Goal: Task Accomplishment & Management: Manage account settings

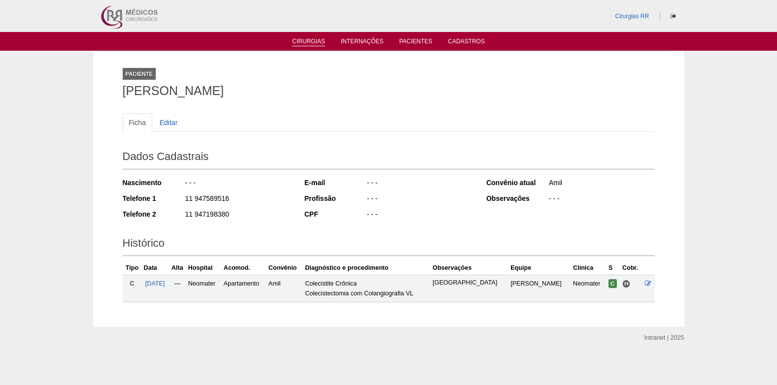
click at [311, 40] on link "Cirurgias" at bounding box center [308, 42] width 33 height 8
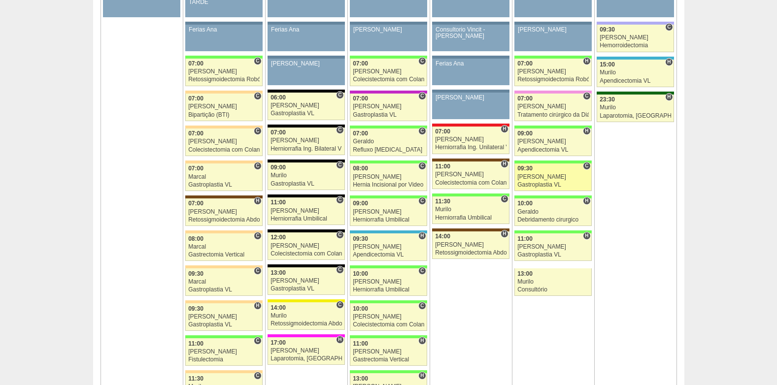
scroll to position [591, 0]
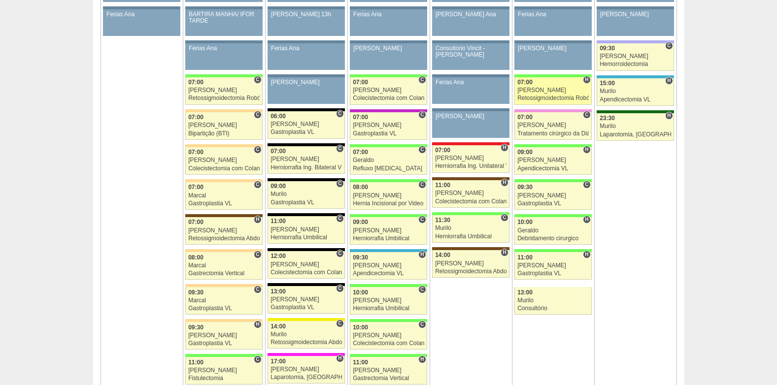
click at [554, 90] on div "[PERSON_NAME]" at bounding box center [553, 90] width 71 height 6
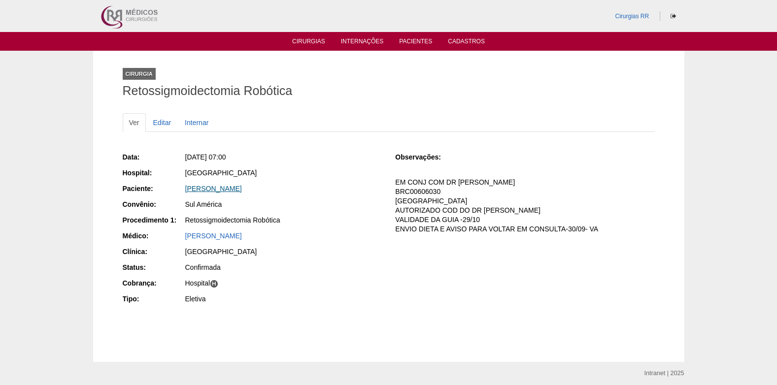
click at [228, 188] on link "[PERSON_NAME]" at bounding box center [213, 189] width 57 height 8
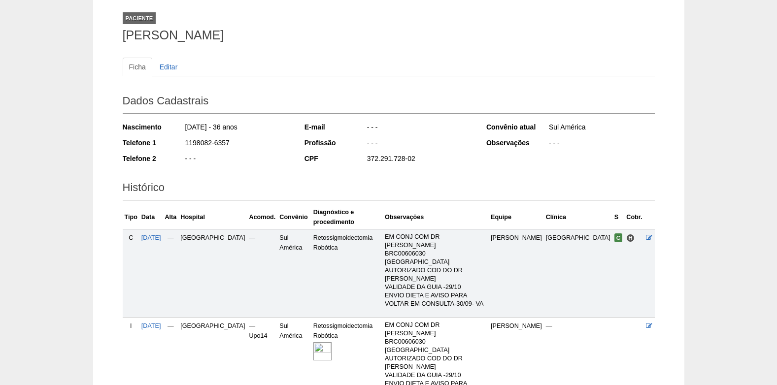
scroll to position [101, 0]
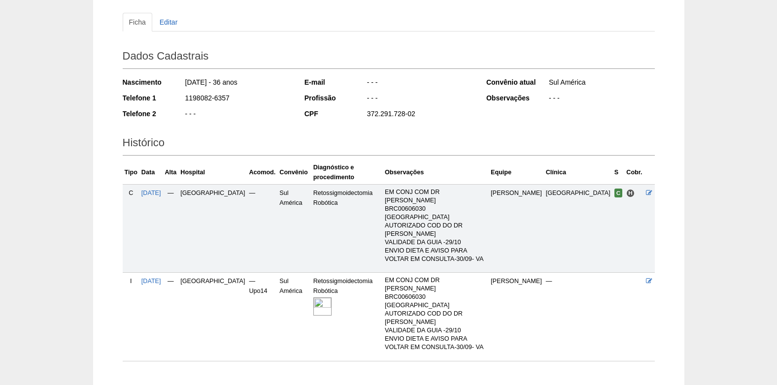
click at [313, 298] on img at bounding box center [322, 307] width 18 height 18
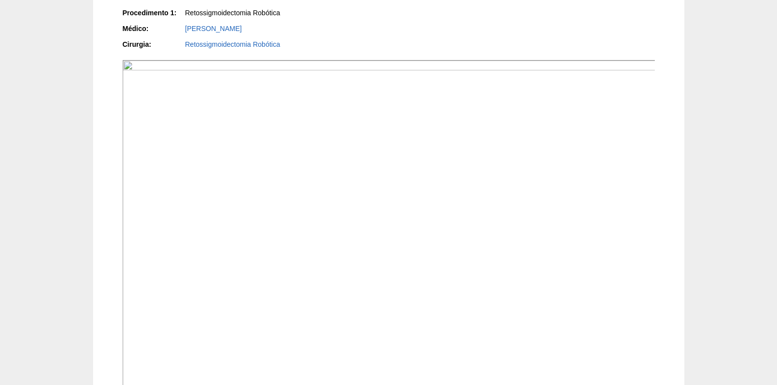
scroll to position [246, 0]
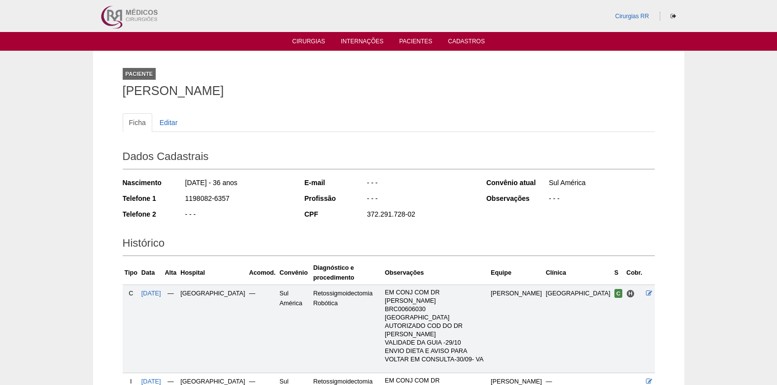
scroll to position [101, 0]
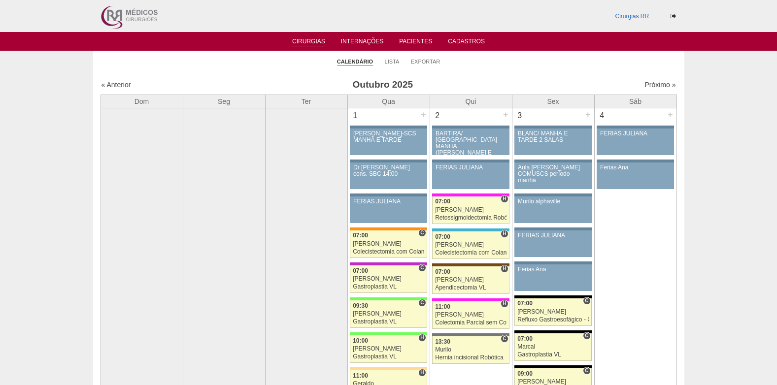
scroll to position [591, 0]
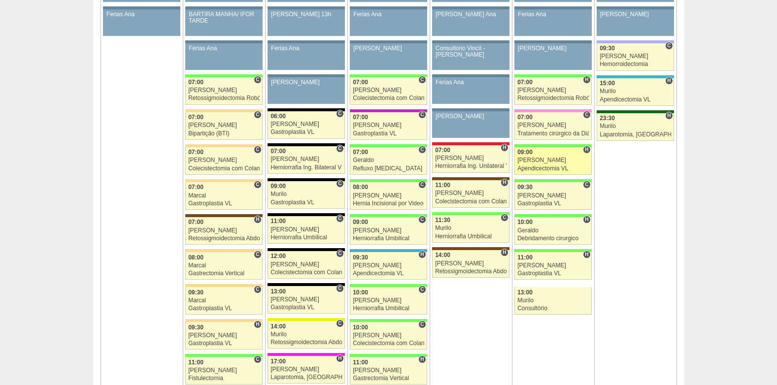
click at [531, 157] on div "[PERSON_NAME]" at bounding box center [553, 160] width 71 height 6
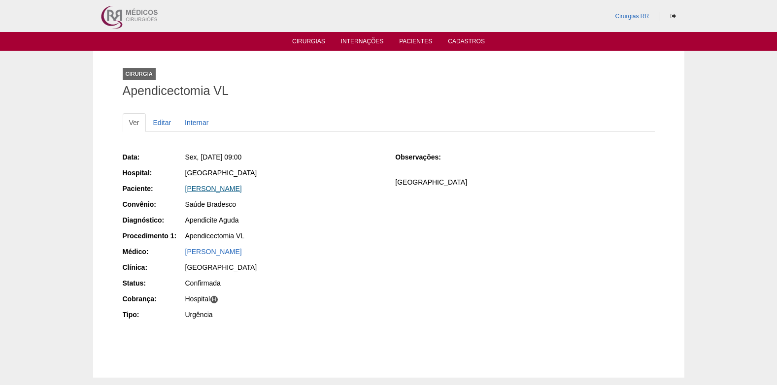
click at [194, 188] on link "[PERSON_NAME]" at bounding box center [213, 189] width 57 height 8
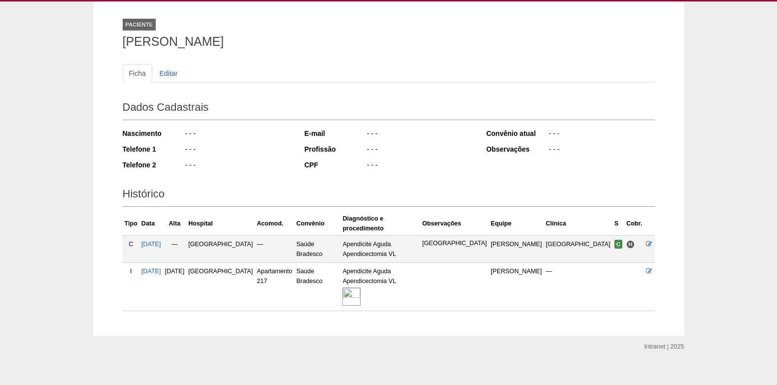
scroll to position [50, 0]
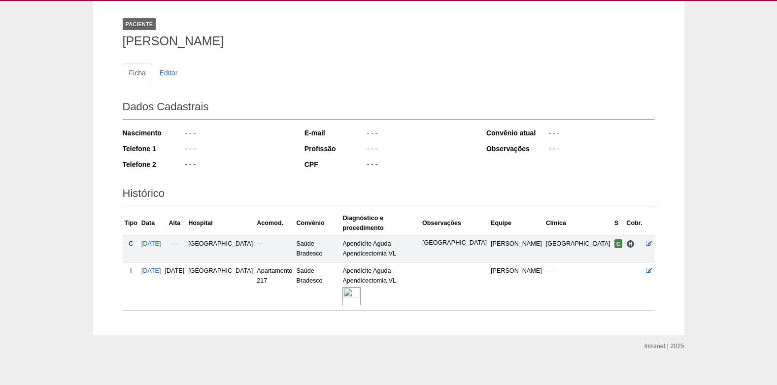
click at [361, 288] on img at bounding box center [352, 296] width 18 height 18
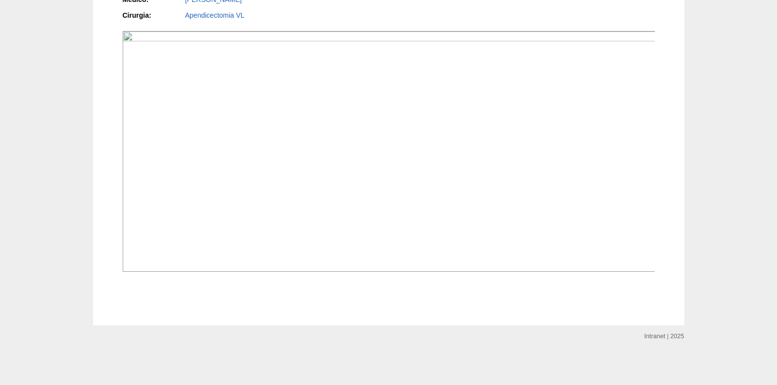
scroll to position [937, 0]
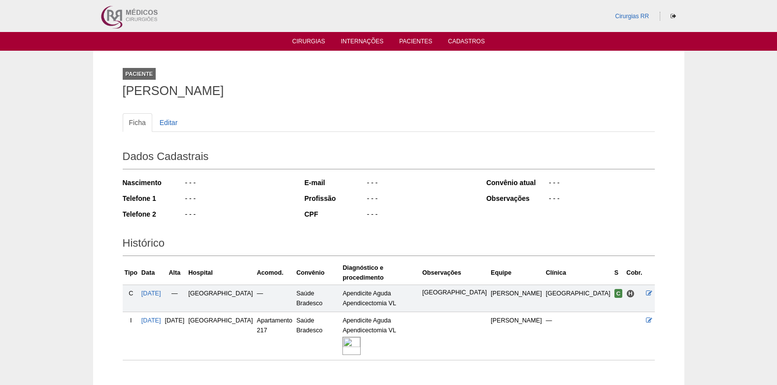
scroll to position [50, 0]
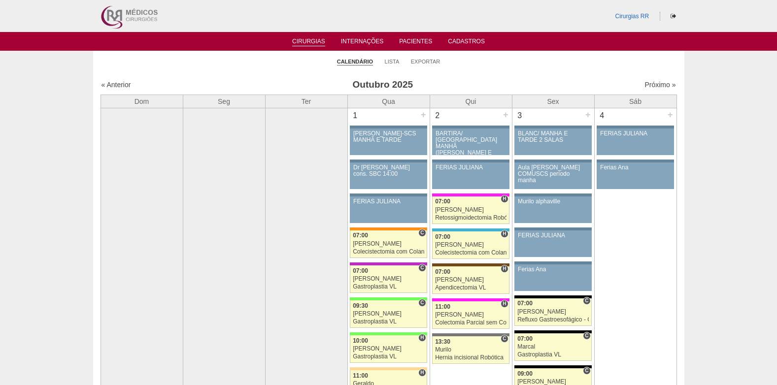
scroll to position [591, 0]
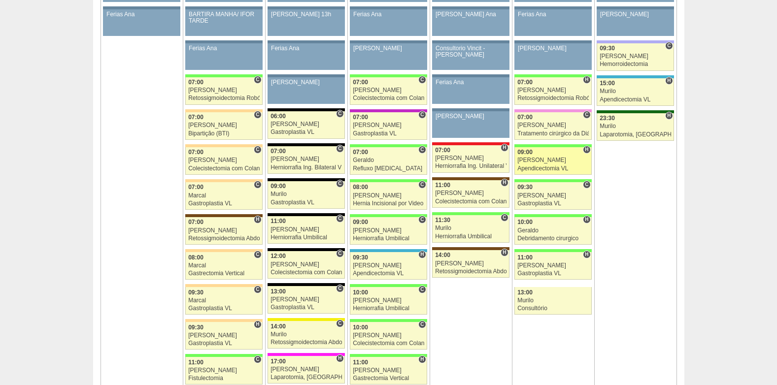
click at [559, 168] on div "Apendicectomia VL" at bounding box center [553, 169] width 71 height 6
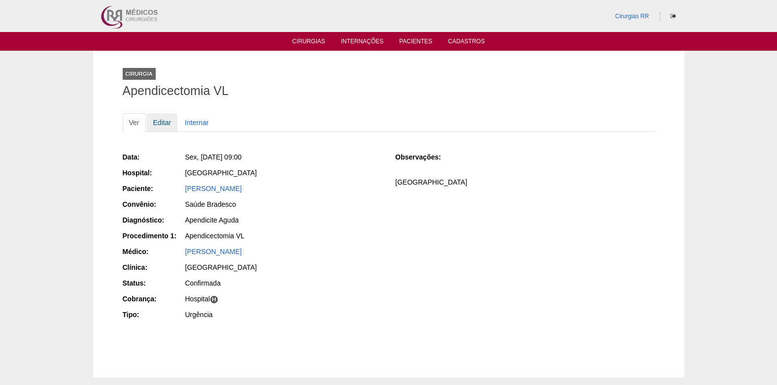
click at [168, 123] on link "Editar" at bounding box center [162, 122] width 31 height 19
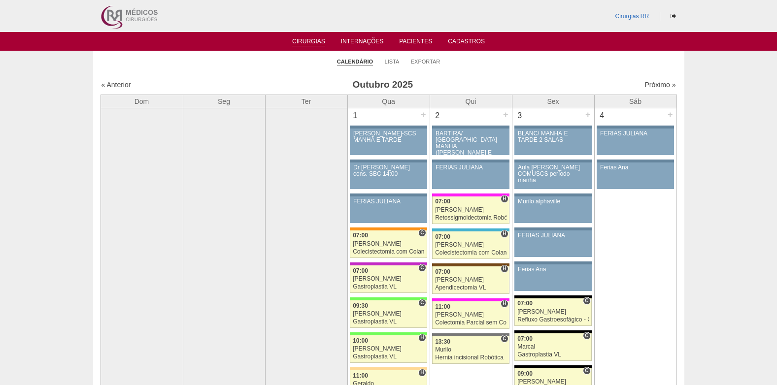
scroll to position [591, 0]
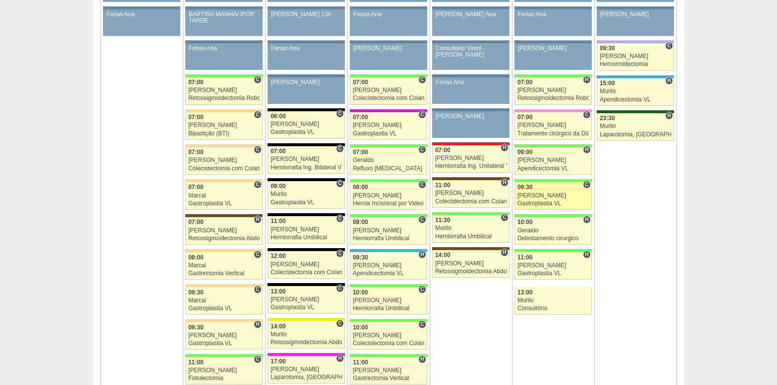
click at [543, 185] on div "09:30" at bounding box center [553, 187] width 71 height 6
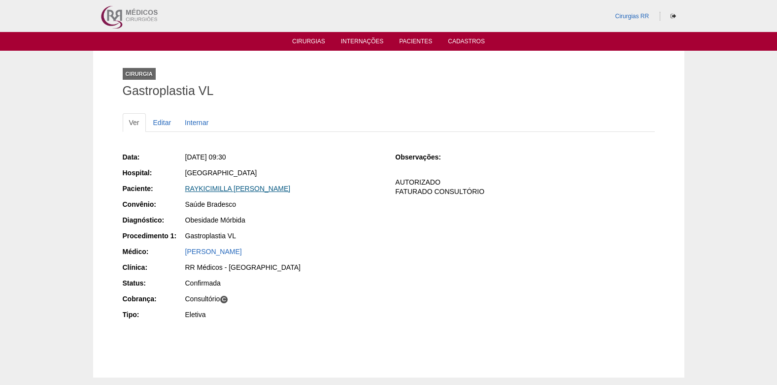
click at [236, 185] on link "RAYKICIMILLA HERINGER CARNEIRO TEIXEIRA" at bounding box center [237, 189] width 105 height 8
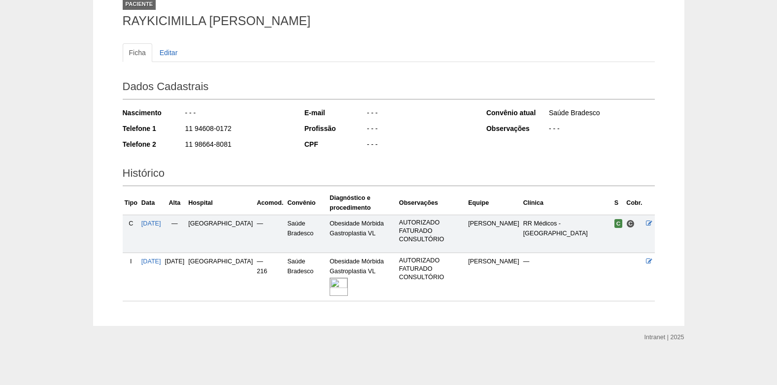
scroll to position [70, 0]
click at [330, 290] on img at bounding box center [339, 287] width 18 height 18
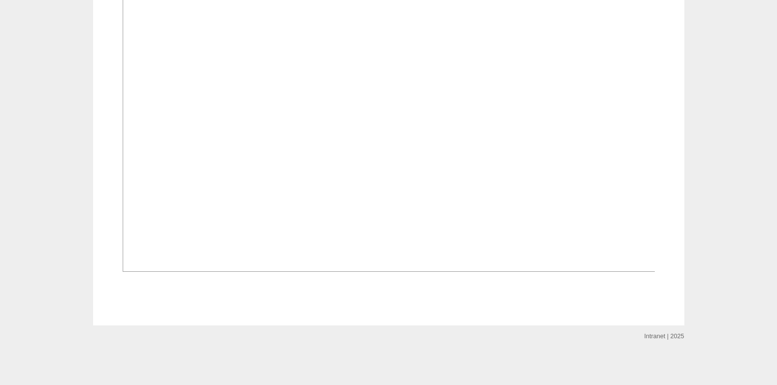
scroll to position [739, 0]
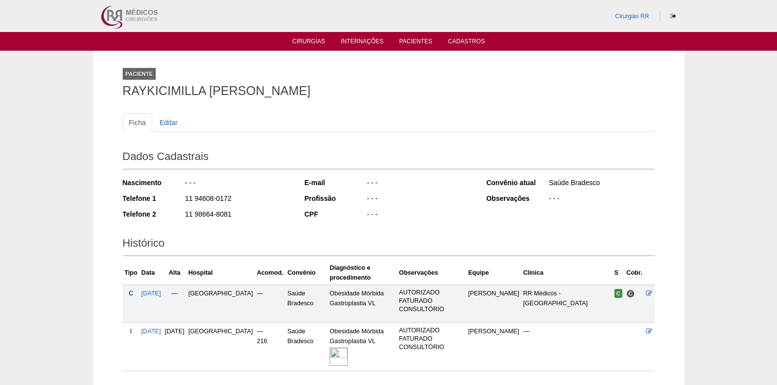
scroll to position [68, 0]
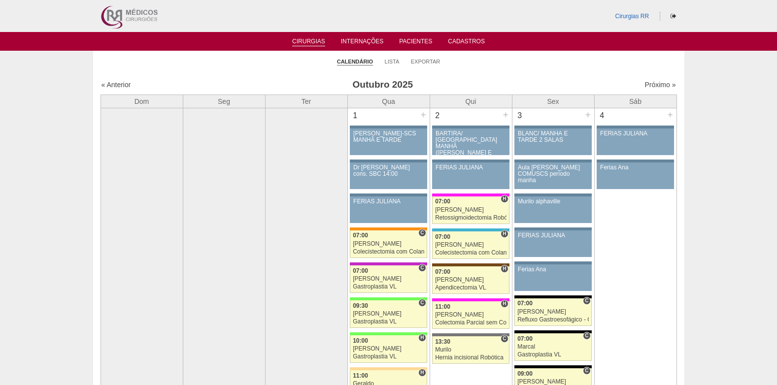
scroll to position [591, 0]
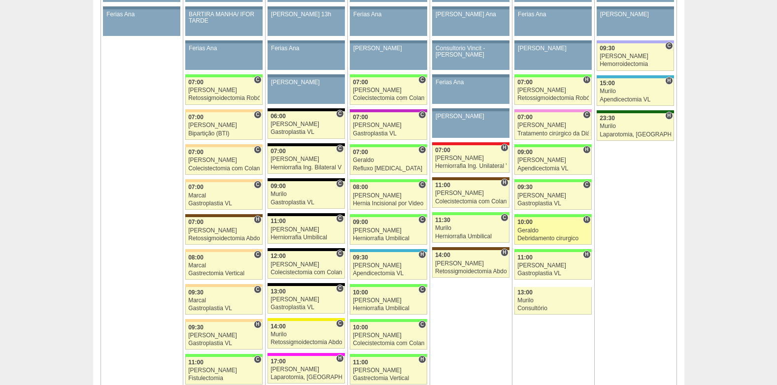
click at [547, 228] on div "Geraldo" at bounding box center [553, 231] width 71 height 6
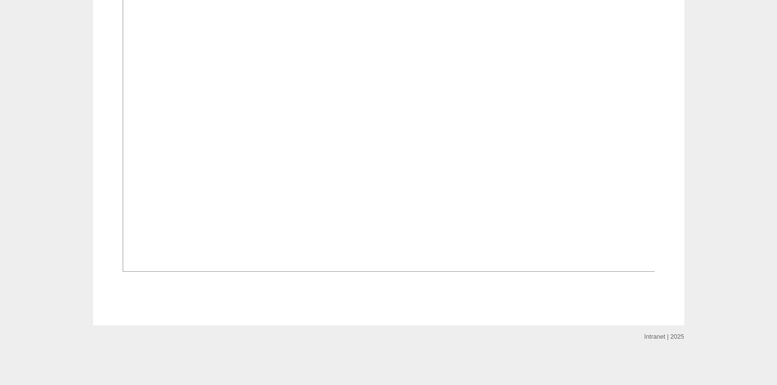
scroll to position [739, 0]
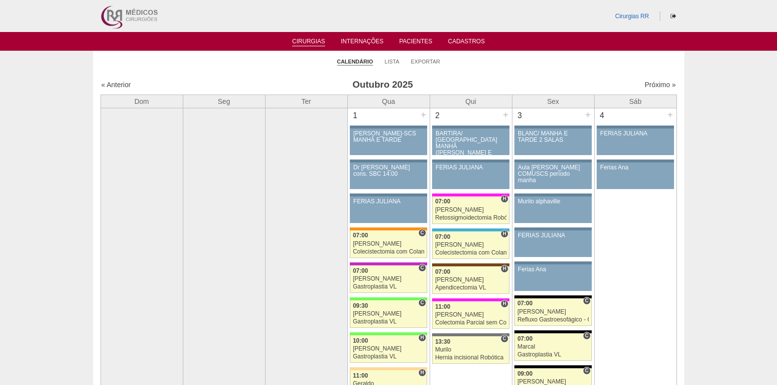
scroll to position [591, 0]
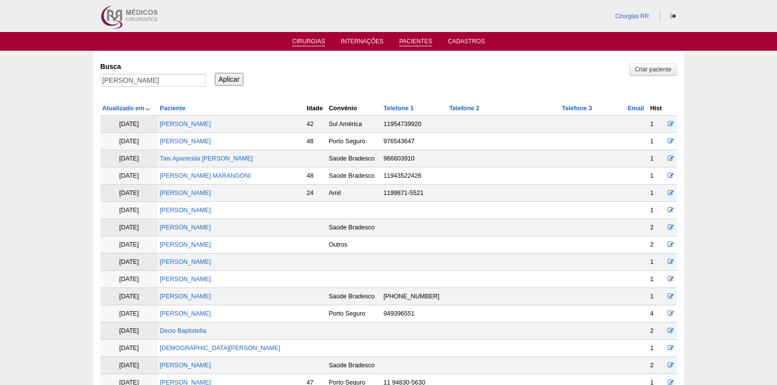
click at [298, 42] on link "Cirurgias" at bounding box center [308, 42] width 33 height 8
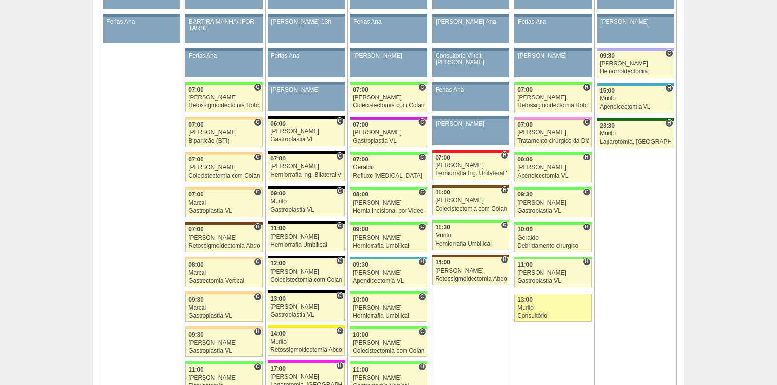
scroll to position [641, 0]
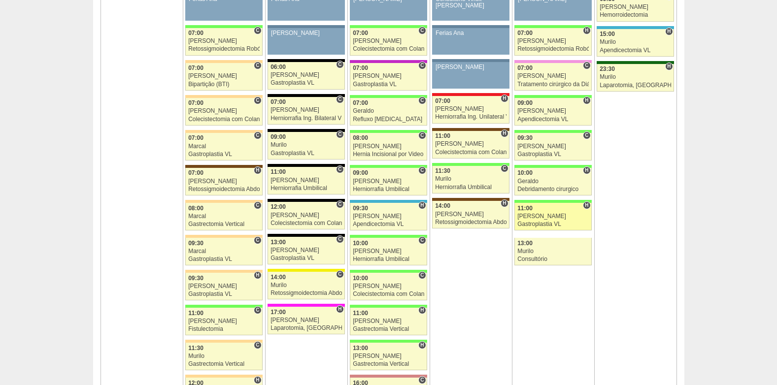
click at [553, 217] on div "Luiz Guilherme" at bounding box center [553, 216] width 71 height 6
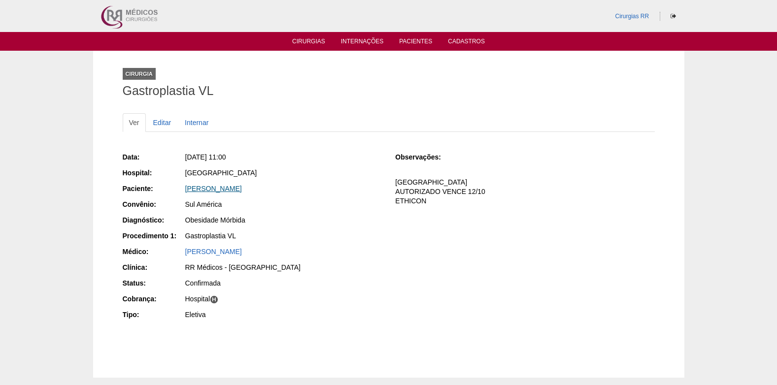
click at [236, 191] on link "GABRIELA MARIA BARREIRO" at bounding box center [213, 189] width 57 height 8
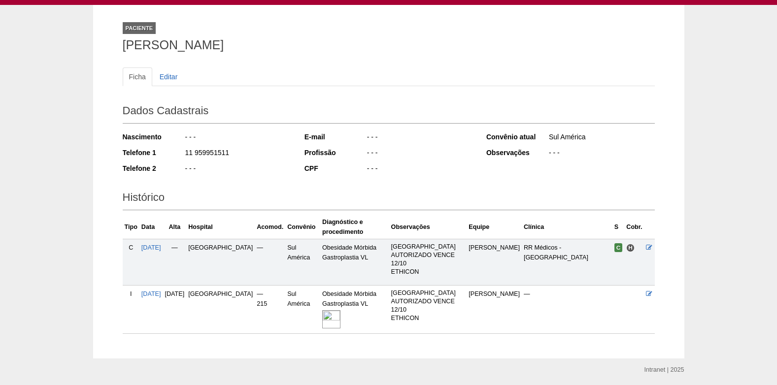
scroll to position [79, 0]
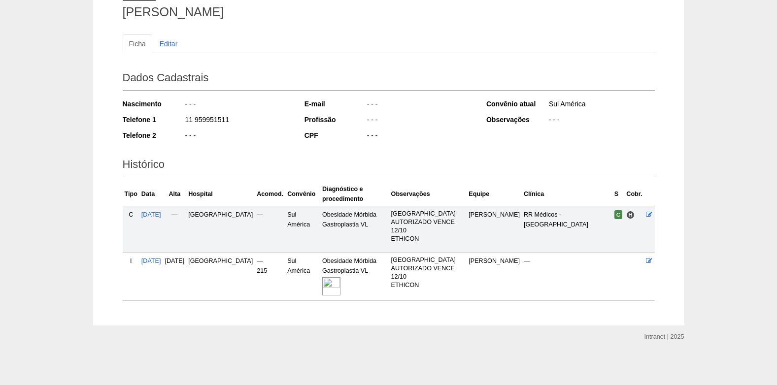
click at [322, 284] on img at bounding box center [331, 287] width 18 height 18
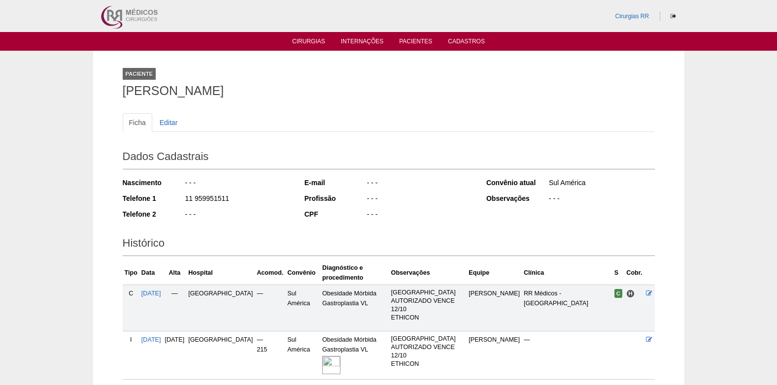
scroll to position [79, 0]
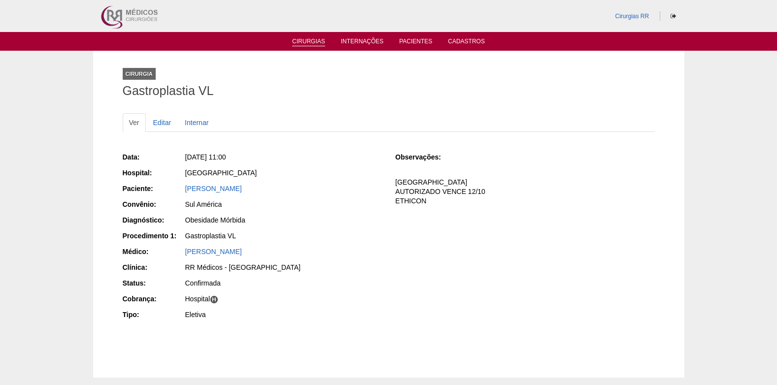
click at [306, 40] on link "Cirurgias" at bounding box center [308, 42] width 33 height 8
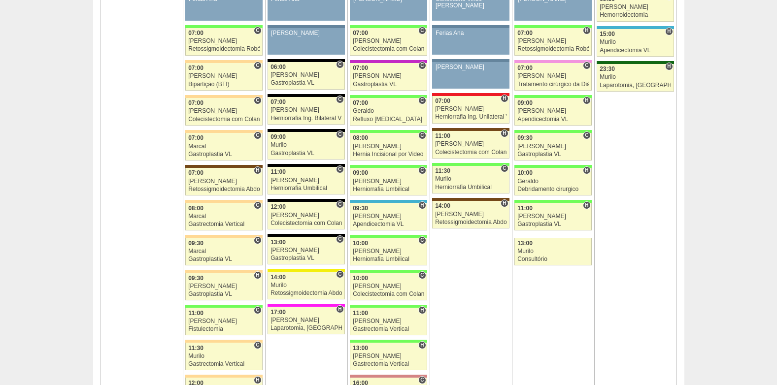
scroll to position [542, 0]
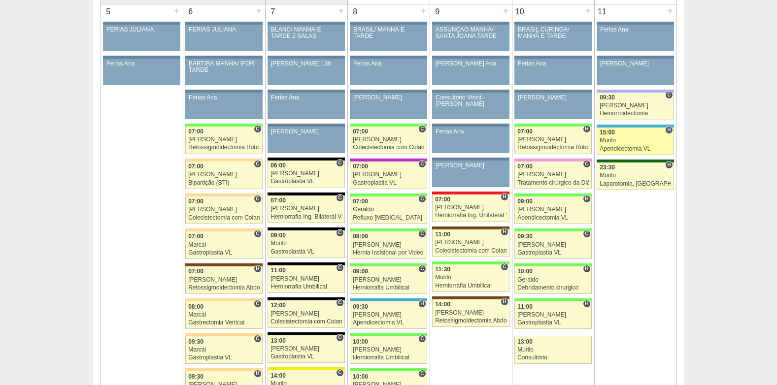
click at [628, 135] on div "15:00" at bounding box center [635, 133] width 71 height 6
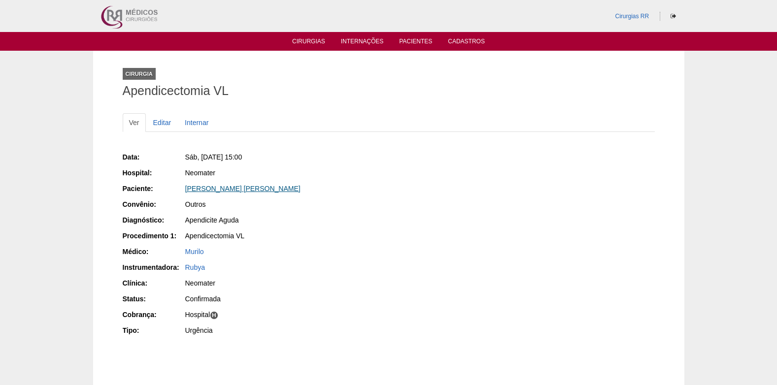
click at [215, 187] on link "Evelyn rumi yamamoto" at bounding box center [242, 189] width 115 height 8
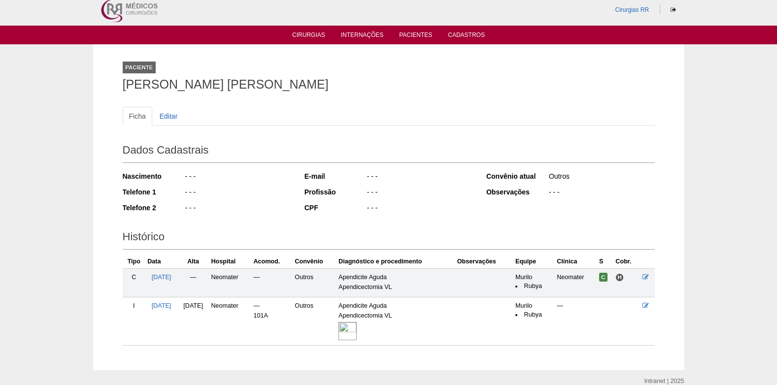
scroll to position [51, 0]
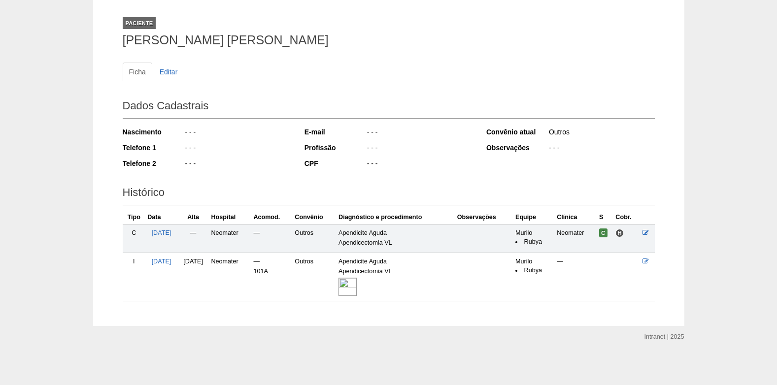
click at [357, 281] on img at bounding box center [348, 287] width 18 height 18
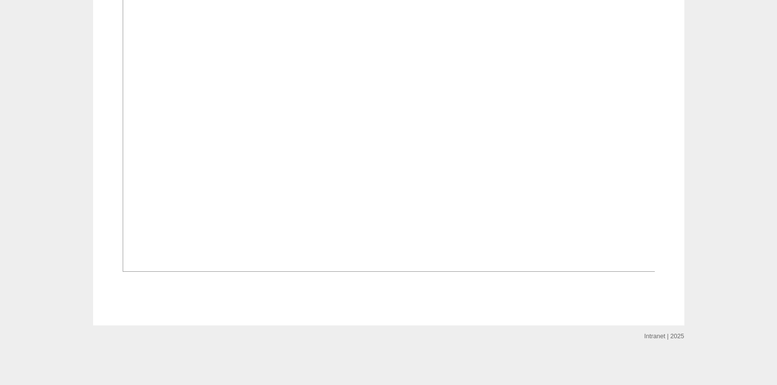
scroll to position [769, 0]
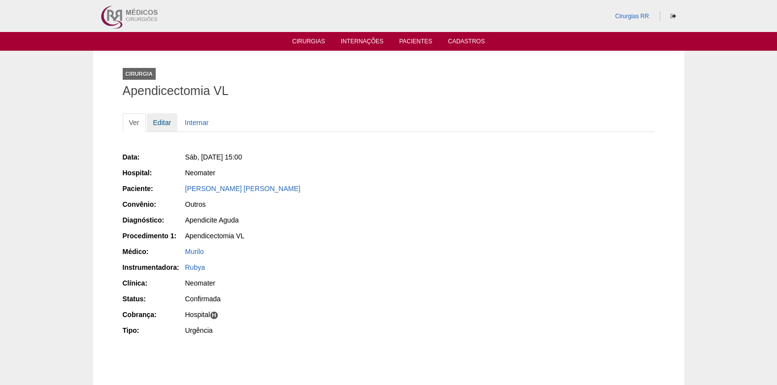
click at [163, 119] on link "Editar" at bounding box center [162, 122] width 31 height 19
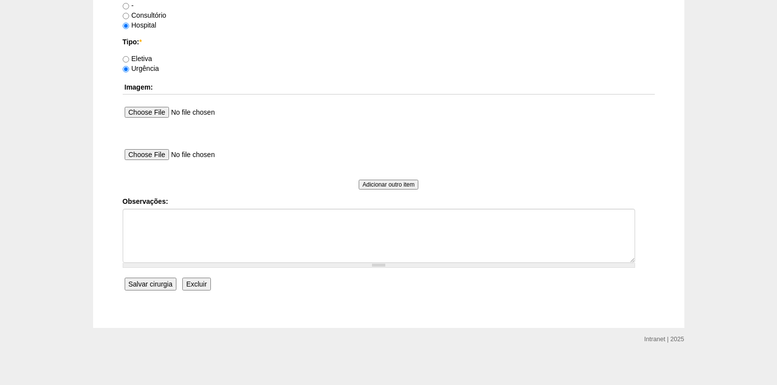
scroll to position [885, 0]
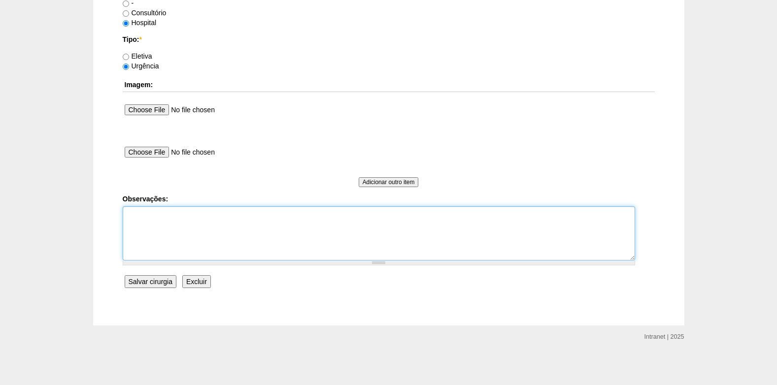
click at [141, 239] on textarea "Observações:" at bounding box center [379, 234] width 513 height 54
type textarea "c"
type textarea "COBRANÇA HOSPITAL"
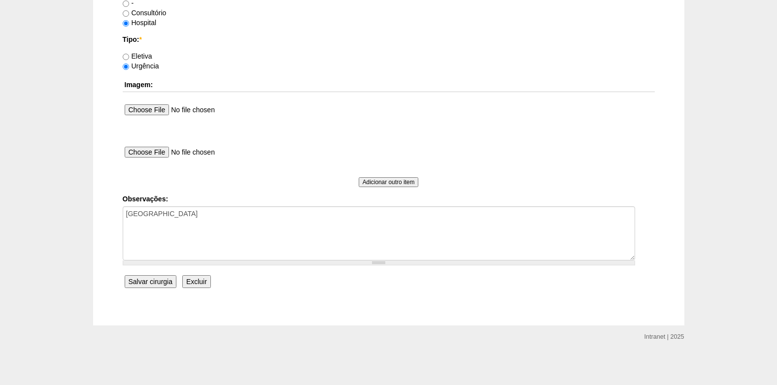
click at [143, 281] on input "Salvar cirurgia" at bounding box center [151, 282] width 52 height 13
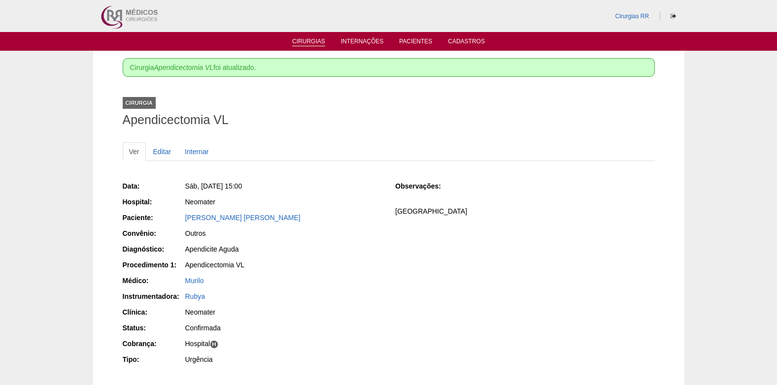
click at [309, 38] on link "Cirurgias" at bounding box center [308, 42] width 33 height 8
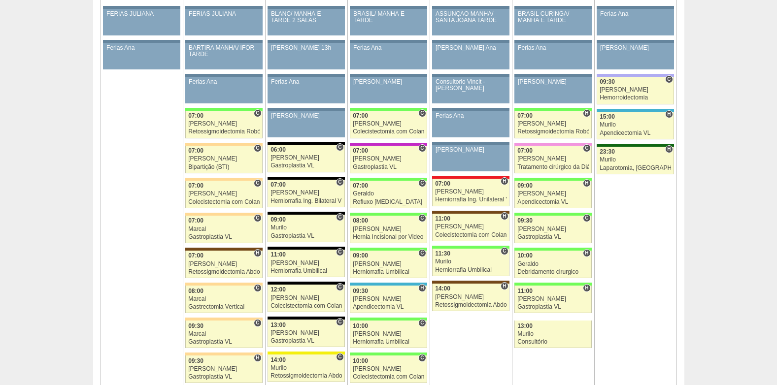
scroll to position [542, 0]
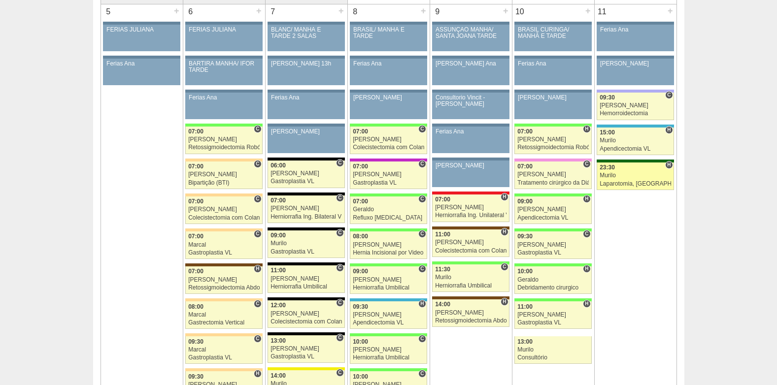
click at [638, 174] on div "Murilo" at bounding box center [635, 176] width 71 height 6
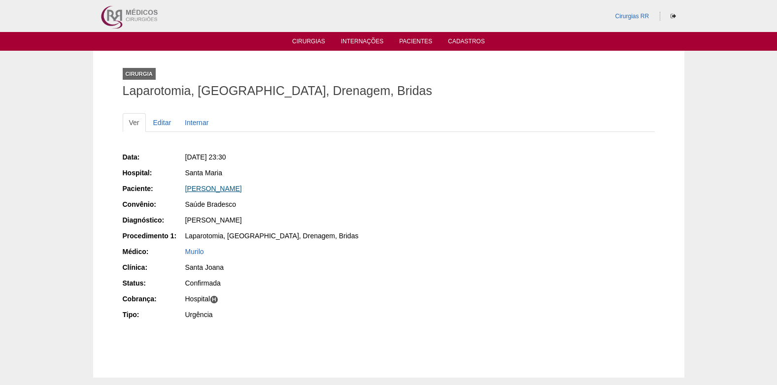
click at [211, 189] on link "[PERSON_NAME]" at bounding box center [213, 189] width 57 height 8
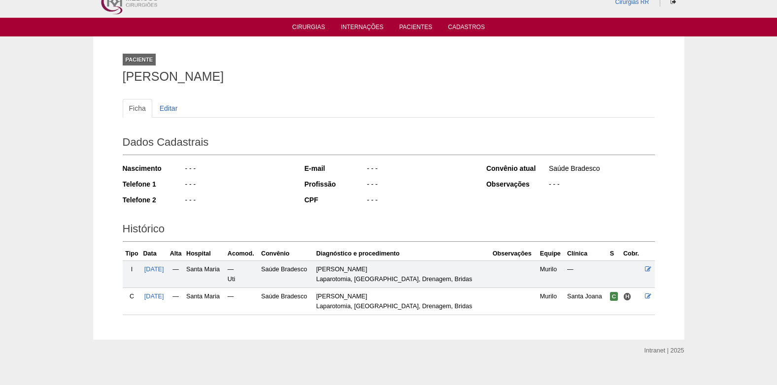
scroll to position [29, 0]
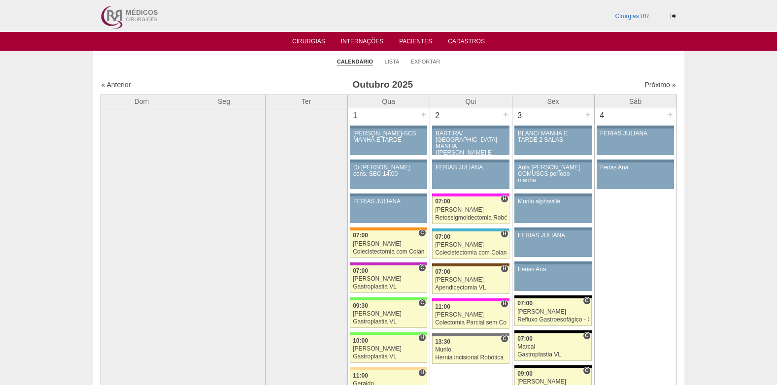
scroll to position [542, 0]
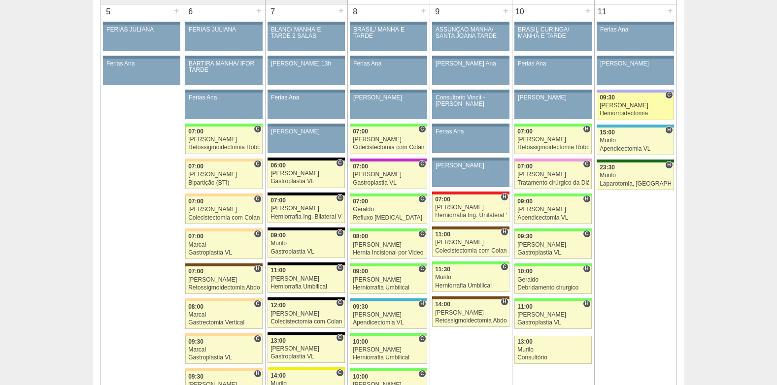
click at [625, 112] on div "Hemorroidectomia" at bounding box center [635, 113] width 71 height 6
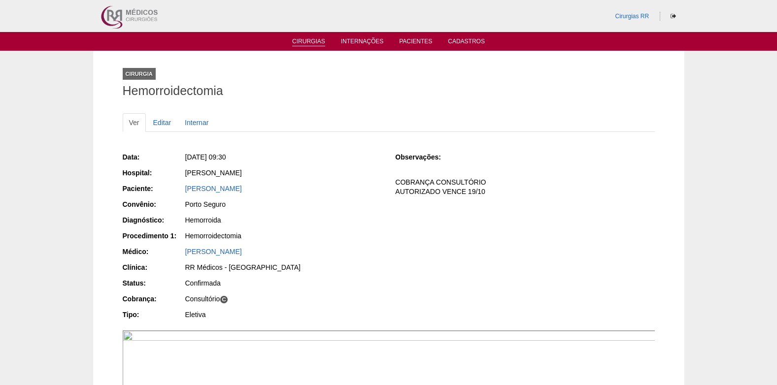
click at [301, 41] on link "Cirurgias" at bounding box center [308, 42] width 33 height 8
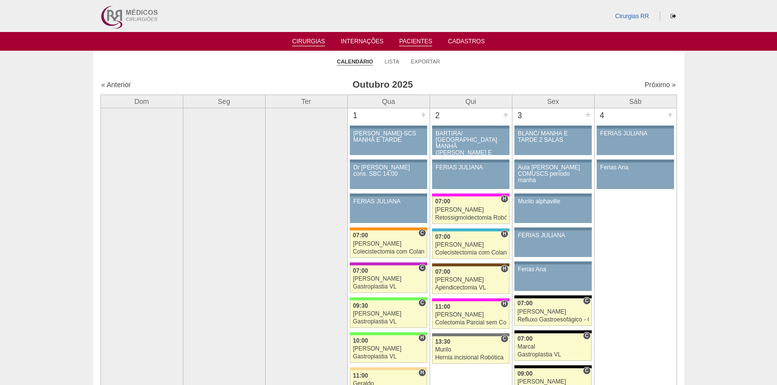
click at [413, 39] on link "Pacientes" at bounding box center [415, 42] width 33 height 8
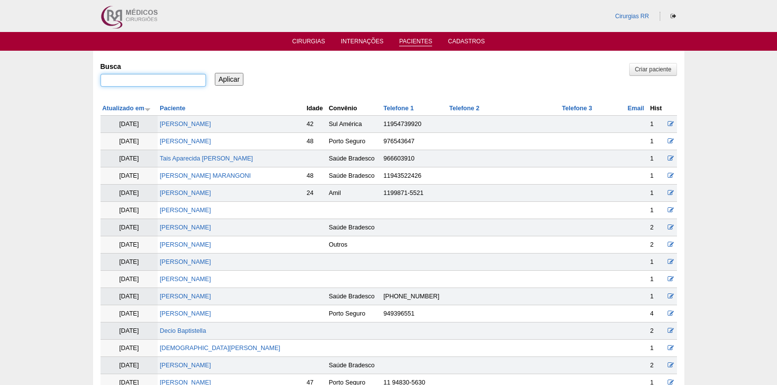
click at [175, 82] on input "Busca" at bounding box center [153, 80] width 105 height 13
paste input "[PERSON_NAME]"
type input "[PERSON_NAME]"
click at [230, 79] on input "Aplicar" at bounding box center [229, 79] width 29 height 13
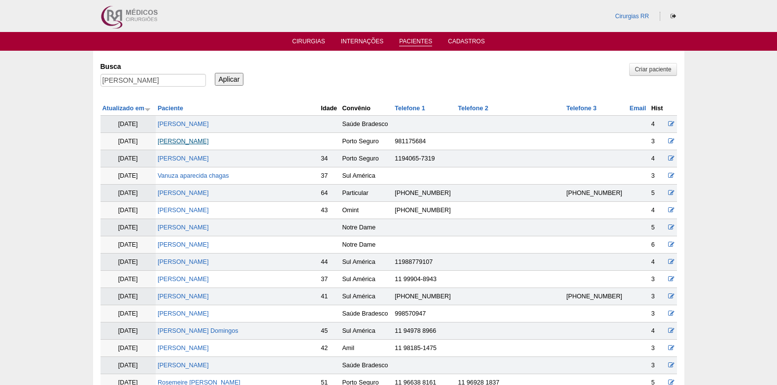
click at [190, 143] on link "[PERSON_NAME]" at bounding box center [183, 141] width 51 height 7
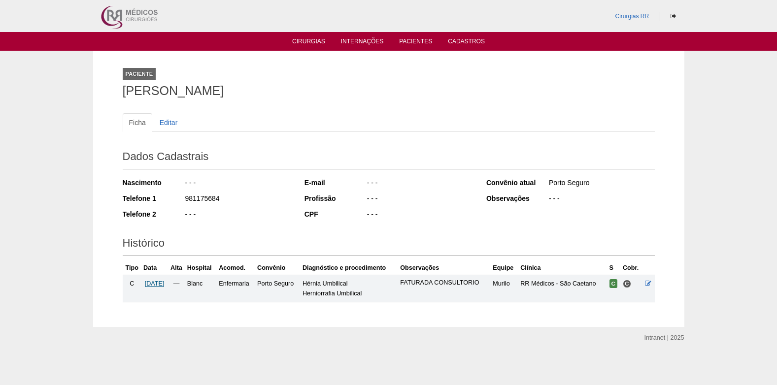
click at [163, 282] on span "[DATE]" at bounding box center [155, 283] width 20 height 7
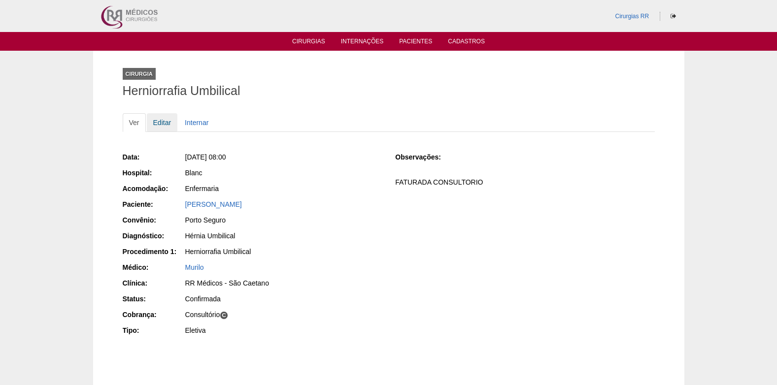
click at [160, 121] on link "Editar" at bounding box center [162, 122] width 31 height 19
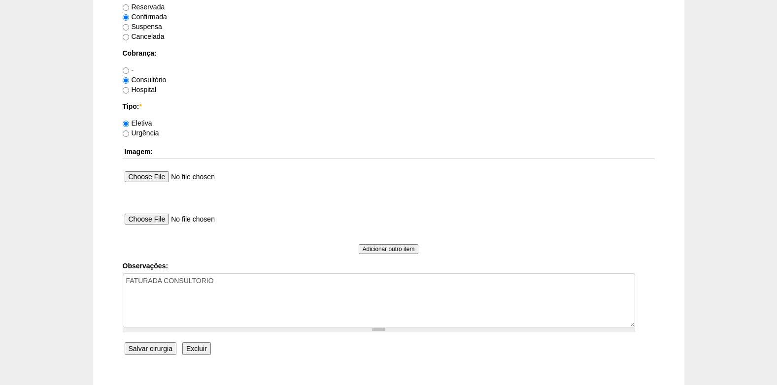
scroll to position [885, 0]
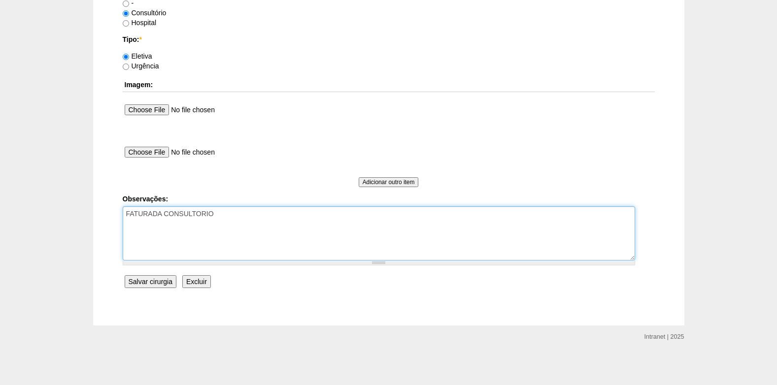
click at [278, 226] on textarea "FATURADA CONSULTORIO" at bounding box center [379, 234] width 513 height 54
type textarea "FATURADA CONSULTORIO AUTORIZADO VENCE 04/12"
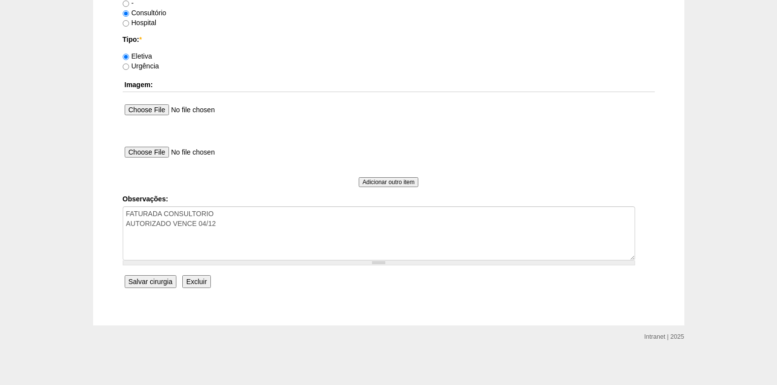
click at [160, 286] on input "Salvar cirurgia" at bounding box center [151, 282] width 52 height 13
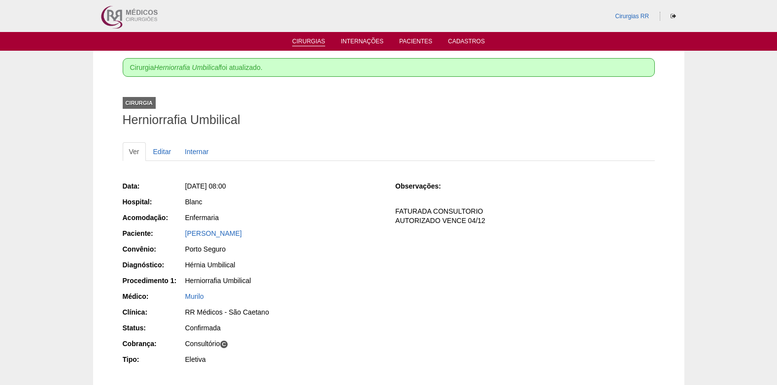
click at [314, 40] on link "Cirurgias" at bounding box center [308, 42] width 33 height 8
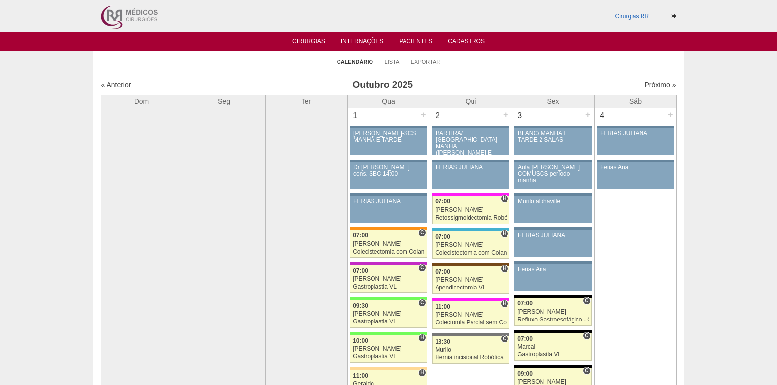
click at [655, 85] on link "Próximo »" at bounding box center [660, 85] width 31 height 8
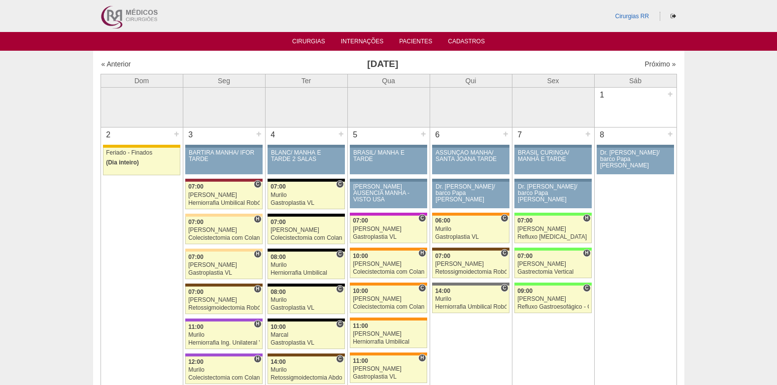
click at [418, 35] on ul "Cirurgias Internações Pacientes Cadastros" at bounding box center [388, 41] width 777 height 19
click at [418, 37] on li "Pacientes" at bounding box center [415, 41] width 47 height 8
click at [418, 38] on link "Pacientes" at bounding box center [415, 42] width 33 height 8
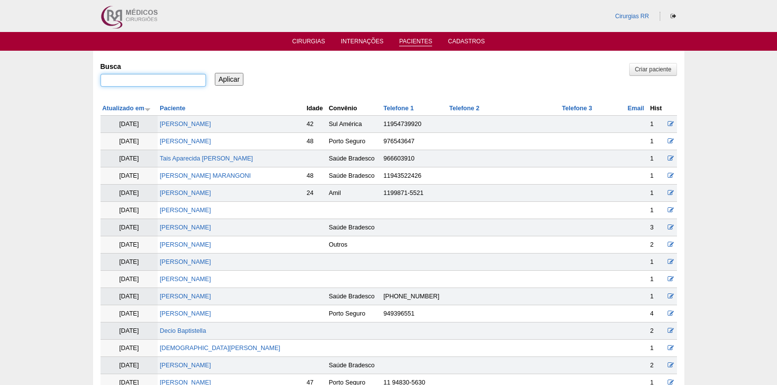
click at [162, 74] on input "Busca" at bounding box center [153, 80] width 105 height 13
type input "makelle"
click at [232, 82] on input "Aplicar" at bounding box center [229, 79] width 29 height 13
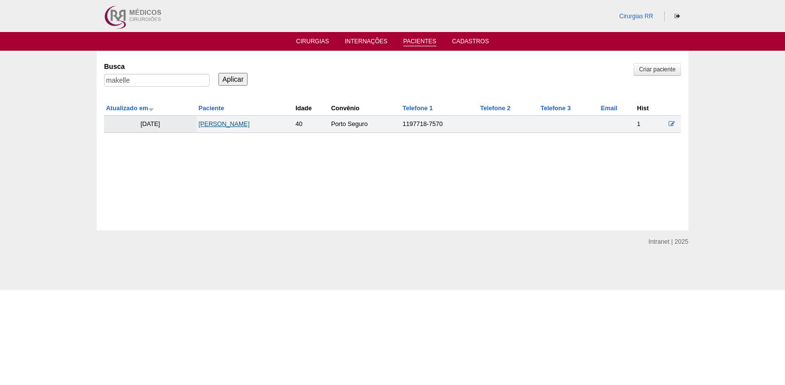
click at [227, 126] on link "[PERSON_NAME]" at bounding box center [224, 124] width 51 height 7
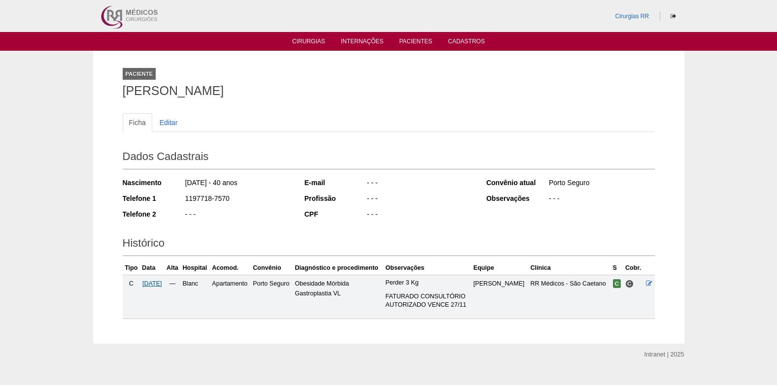
click at [158, 286] on span "[DATE]" at bounding box center [152, 283] width 20 height 7
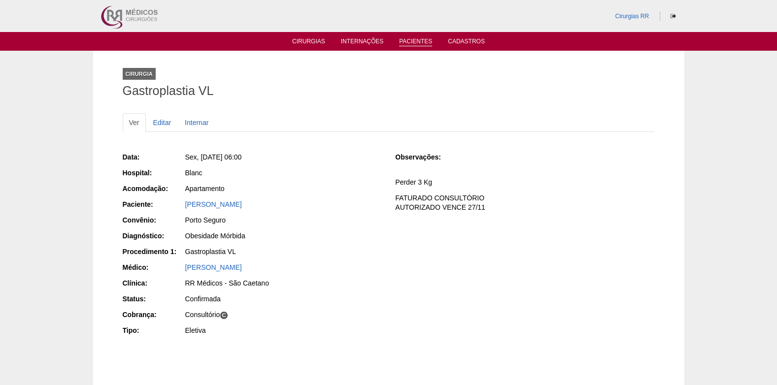
click at [414, 39] on link "Pacientes" at bounding box center [415, 42] width 33 height 8
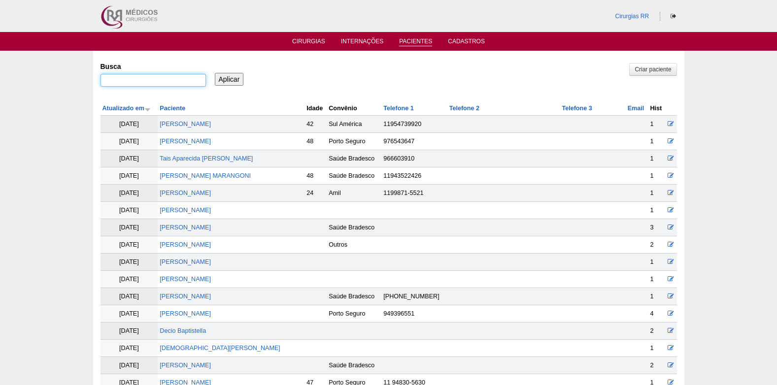
click at [166, 83] on input "Busca" at bounding box center [153, 80] width 105 height 13
paste input "[PERSON_NAME]"
type input "[PERSON_NAME]"
click at [216, 77] on input "Aplicar" at bounding box center [229, 79] width 29 height 13
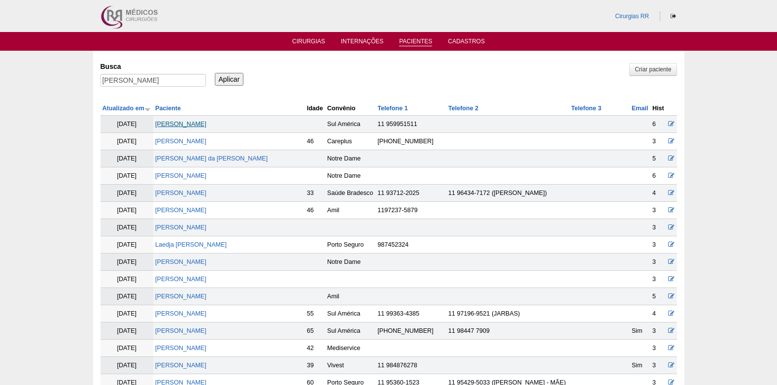
click at [188, 121] on link "[PERSON_NAME]" at bounding box center [180, 124] width 51 height 7
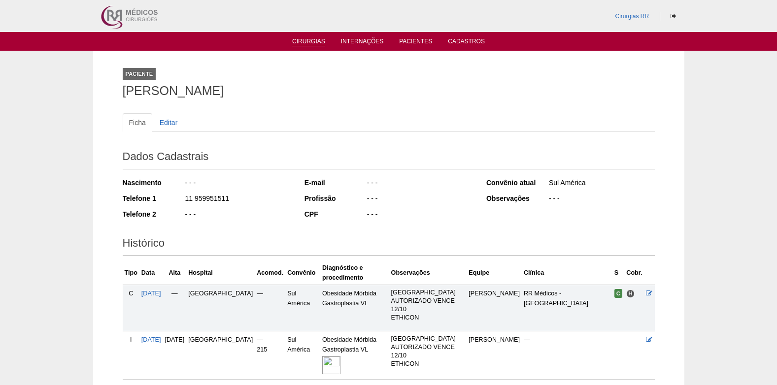
click at [305, 40] on link "Cirurgias" at bounding box center [308, 42] width 33 height 8
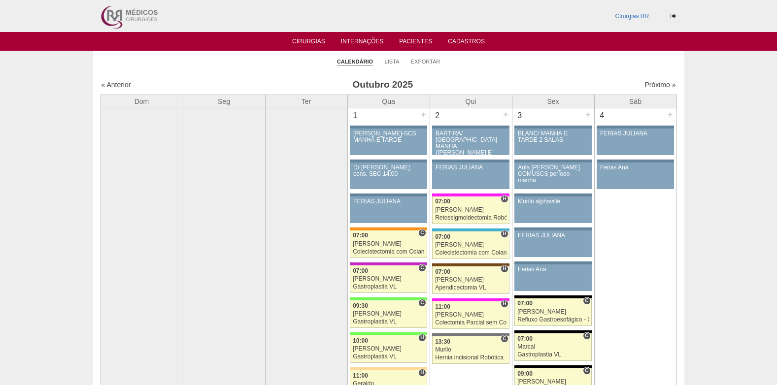
click at [405, 39] on link "Pacientes" at bounding box center [415, 42] width 33 height 8
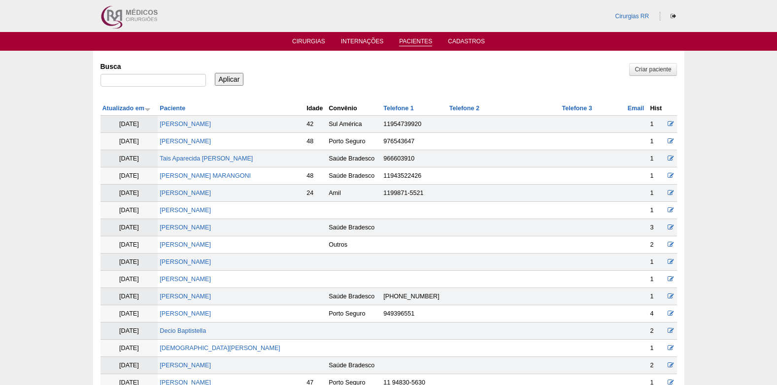
scroll to position [49, 0]
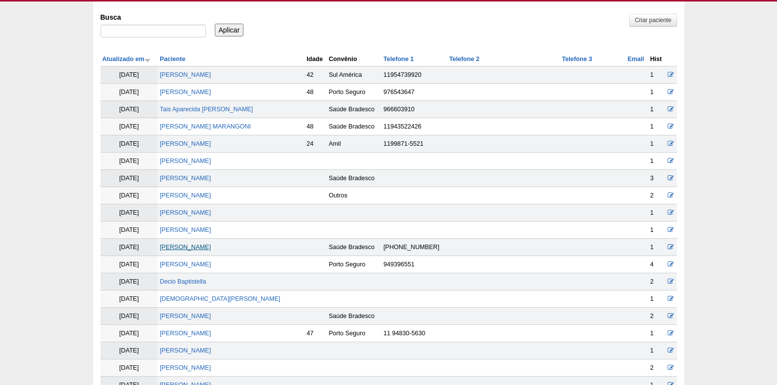
click at [207, 245] on link "Tamires Da Silva Amorim" at bounding box center [185, 247] width 51 height 7
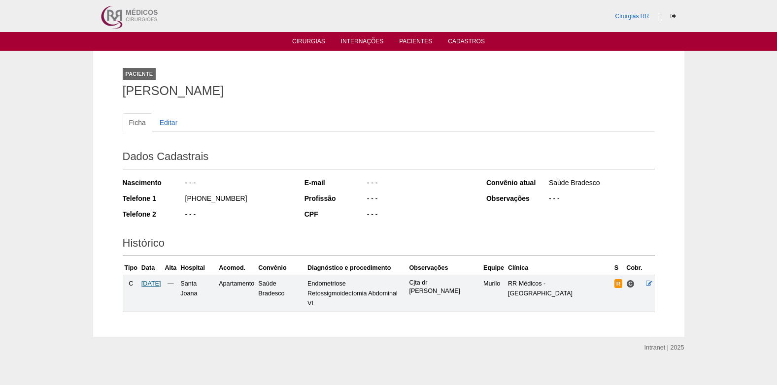
click at [148, 281] on span "[DATE]" at bounding box center [151, 283] width 20 height 7
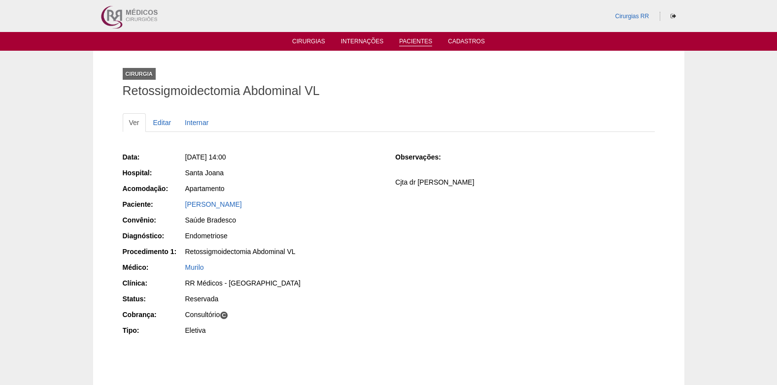
click at [411, 42] on link "Pacientes" at bounding box center [415, 42] width 33 height 8
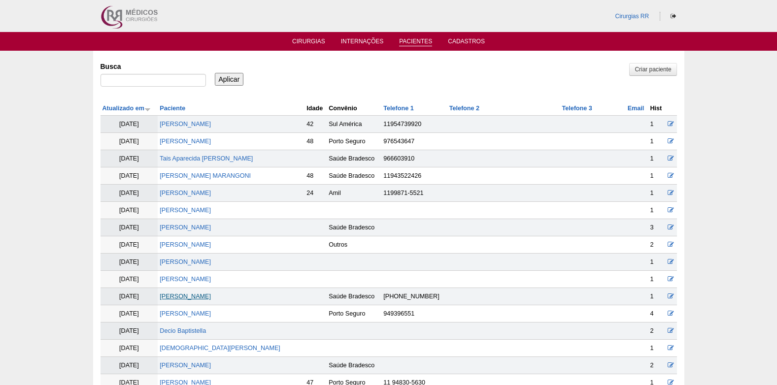
click at [195, 300] on link "Tamires Da Silva Amorim" at bounding box center [185, 296] width 51 height 7
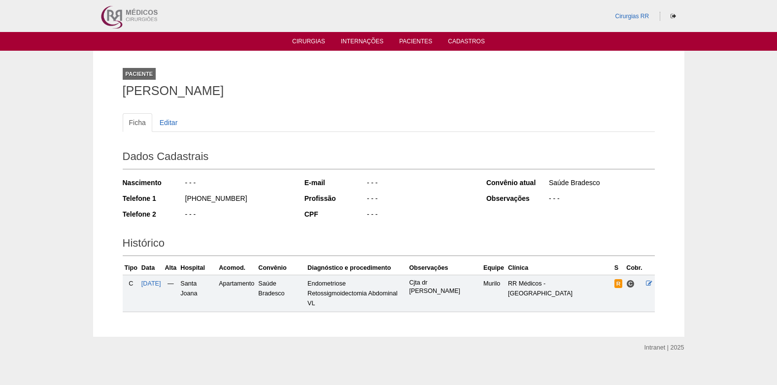
drag, startPoint x: 122, startPoint y: 92, endPoint x: 260, endPoint y: 96, distance: 137.6
click at [260, 96] on h1 "[PERSON_NAME]" at bounding box center [389, 91] width 532 height 12
copy h1 "[PERSON_NAME]"
click at [312, 40] on link "Cirurgias" at bounding box center [308, 42] width 33 height 8
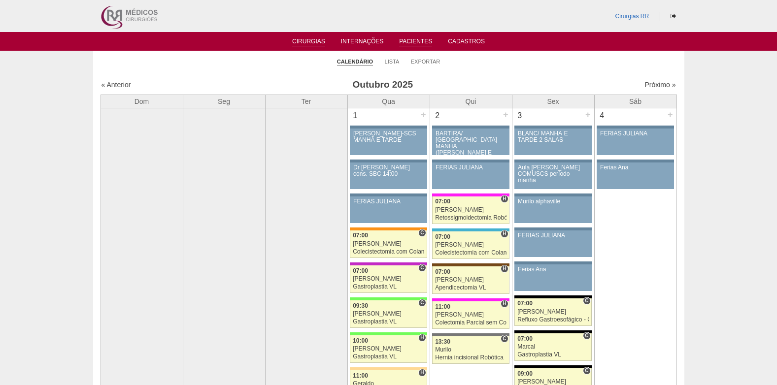
click at [416, 41] on link "Pacientes" at bounding box center [415, 42] width 33 height 8
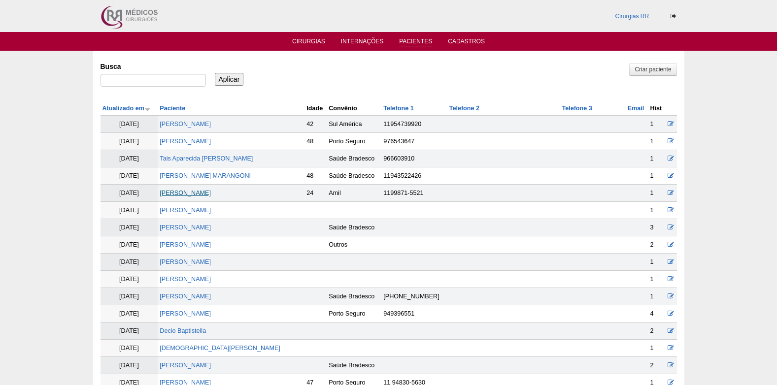
click at [181, 194] on link "[PERSON_NAME]" at bounding box center [185, 193] width 51 height 7
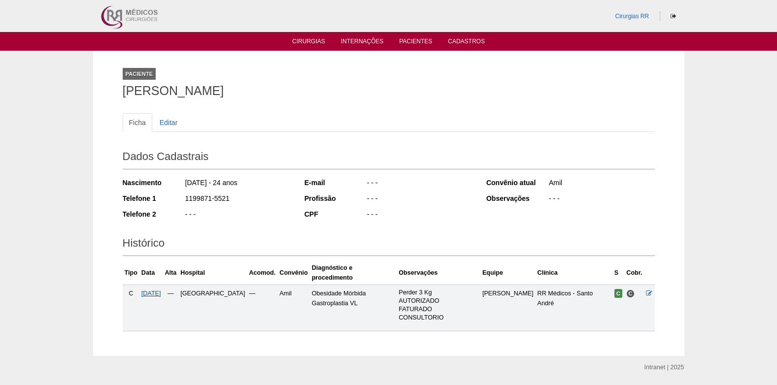
click at [161, 290] on span "[DATE]" at bounding box center [151, 293] width 20 height 7
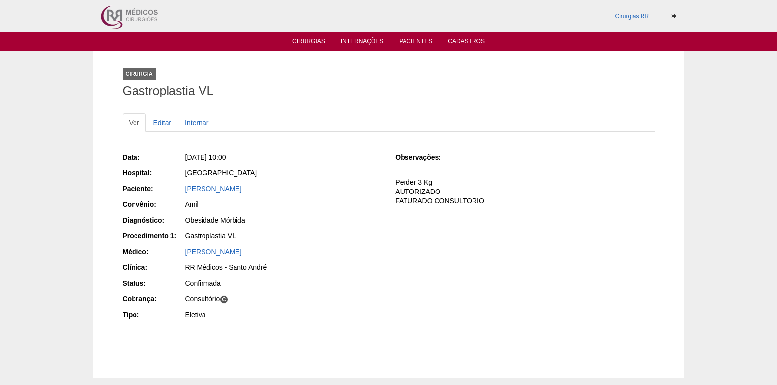
drag, startPoint x: 177, startPoint y: 193, endPoint x: 262, endPoint y: 193, distance: 84.3
click at [262, 193] on div "Paciente: [PERSON_NAME]" at bounding box center [252, 190] width 259 height 12
copy div "Paciente: [PERSON_NAME]"
click at [311, 41] on link "Cirurgias" at bounding box center [308, 42] width 33 height 8
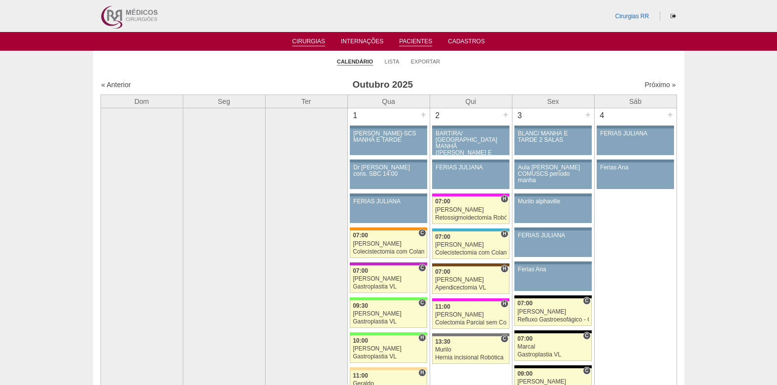
click at [407, 42] on link "Pacientes" at bounding box center [415, 42] width 33 height 8
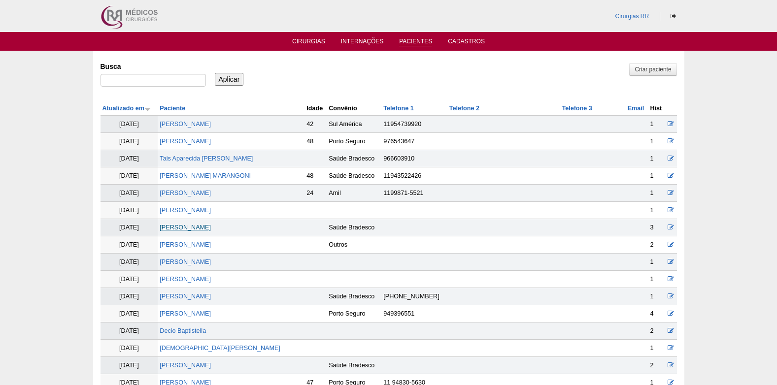
click at [200, 226] on link "Renata de Oliveira Silva" at bounding box center [185, 227] width 51 height 7
click at [315, 46] on ul "Cirurgias Internações Pacientes Cadastros" at bounding box center [388, 41] width 777 height 19
click at [301, 42] on link "Cirurgias" at bounding box center [308, 42] width 33 height 8
